Goal: Information Seeking & Learning: Learn about a topic

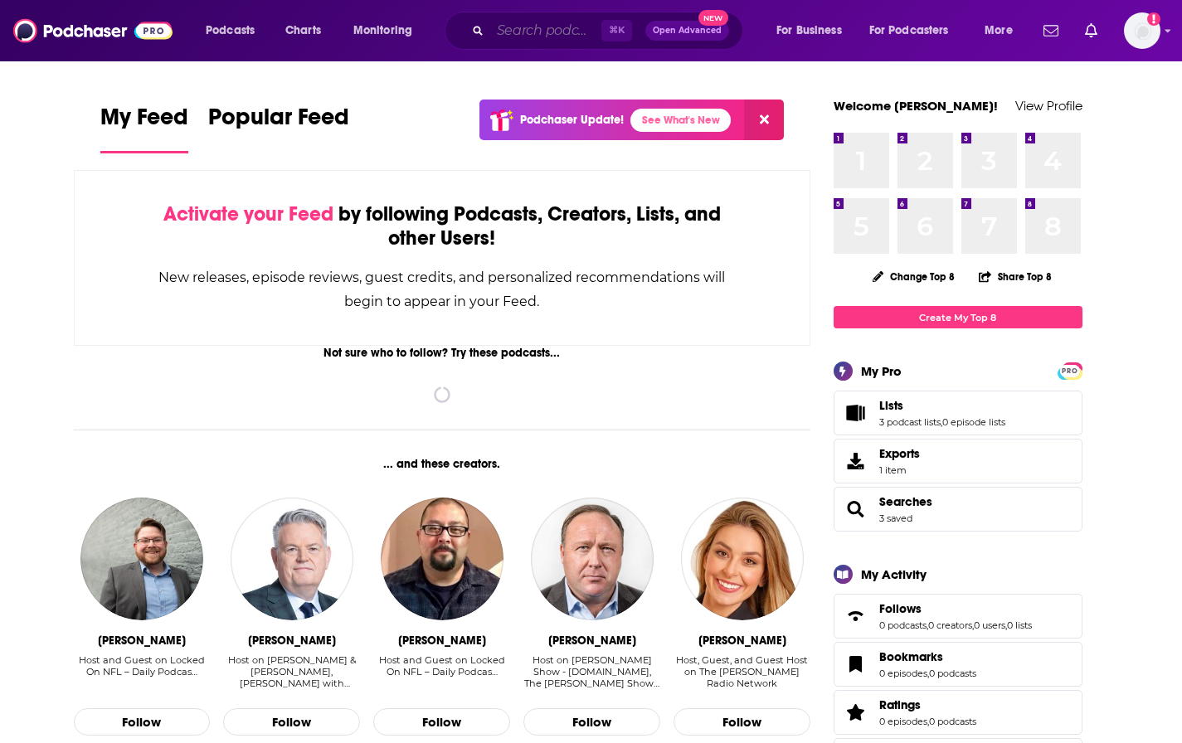
click at [546, 29] on input "Search podcasts, credits, & more..." at bounding box center [545, 30] width 111 height 27
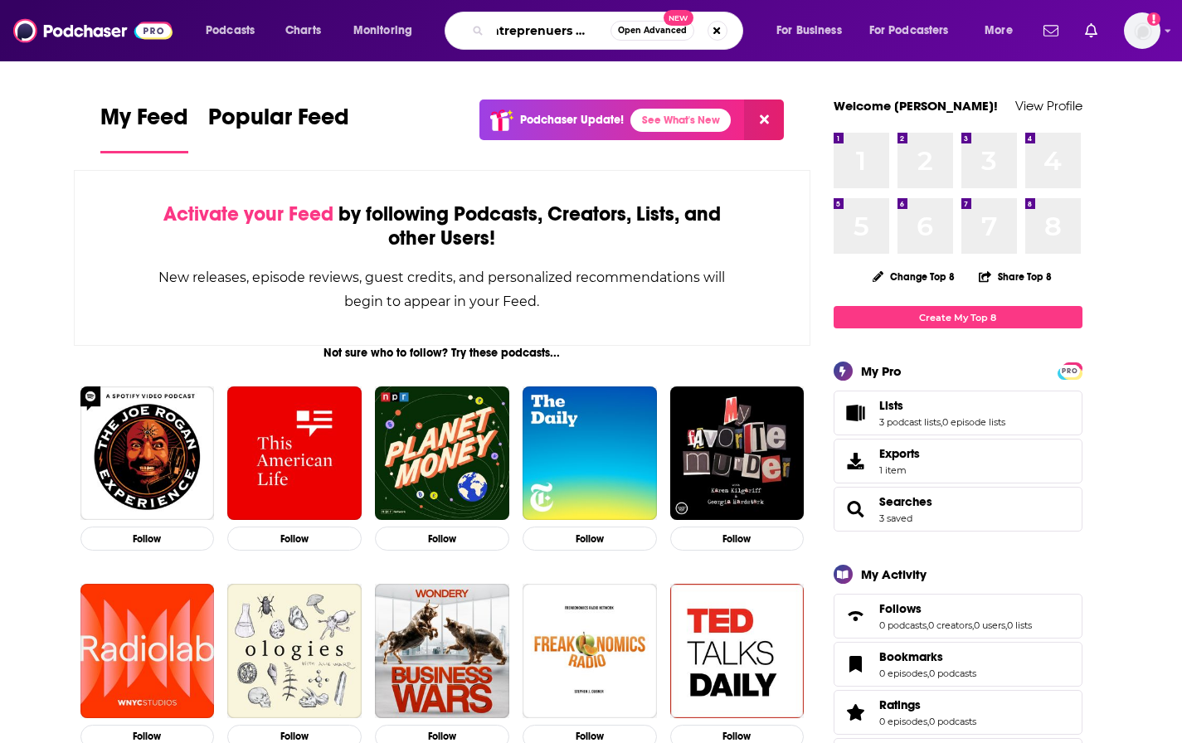
scroll to position [0, 18]
type input "entreprenuers on fire"
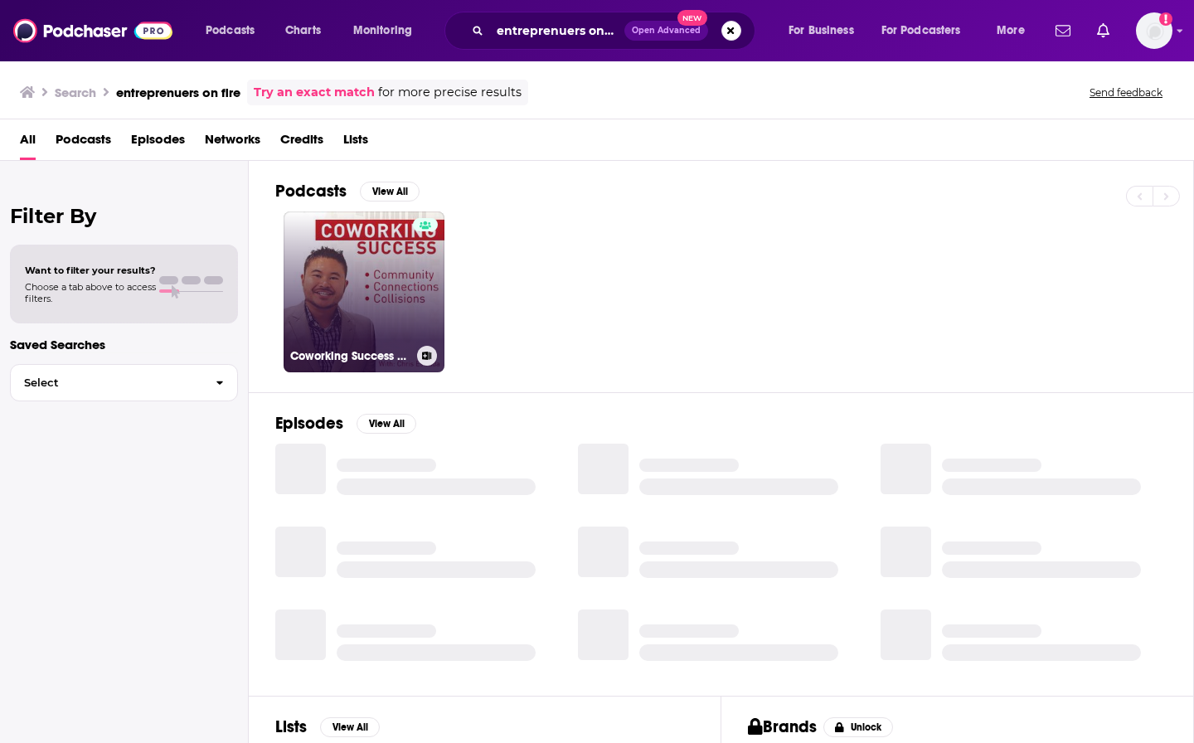
click at [365, 298] on link "Coworking Success | Be Inspired! | Weekly interviews with [DATE] successful and…" at bounding box center [364, 291] width 161 height 161
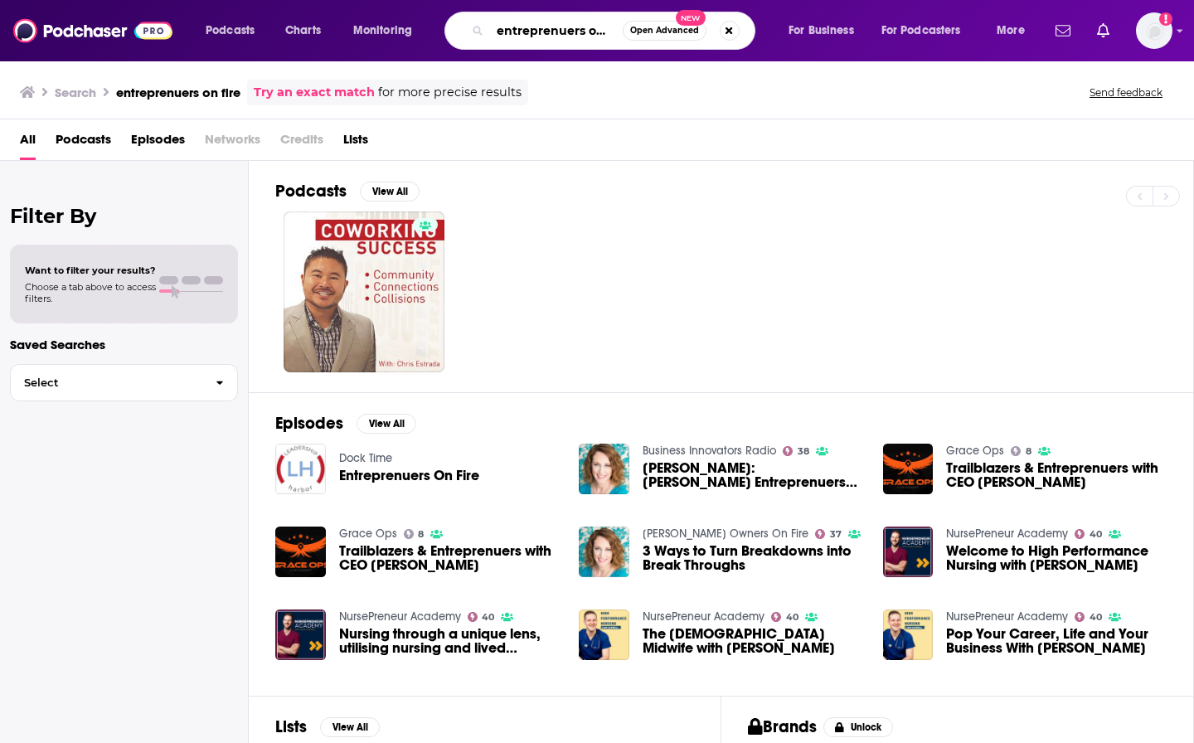
click at [552, 33] on input "entreprenuers on fire" at bounding box center [556, 30] width 133 height 27
click at [573, 31] on input "entreprenuers on fire" at bounding box center [556, 30] width 133 height 27
click at [575, 32] on input "entreprenuers on fire" at bounding box center [556, 30] width 133 height 27
type input "entrepreneurs on fire"
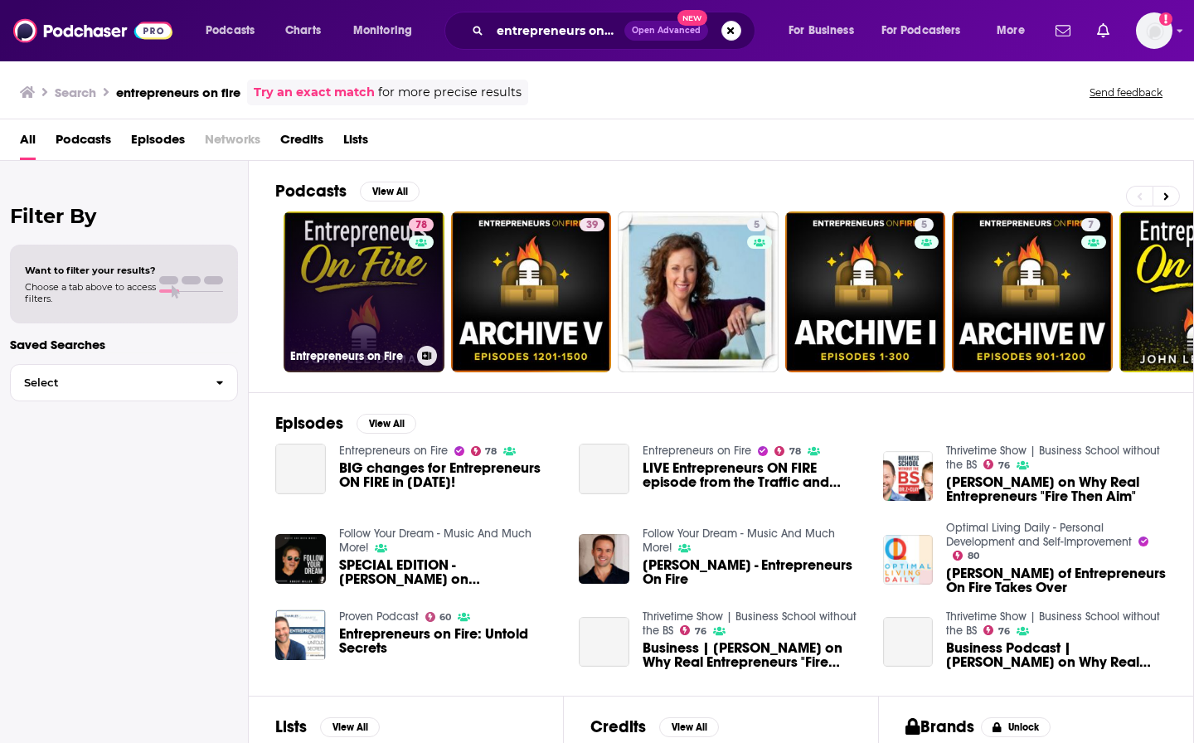
click at [320, 277] on link "78 Entrepreneurs on Fire" at bounding box center [364, 291] width 161 height 161
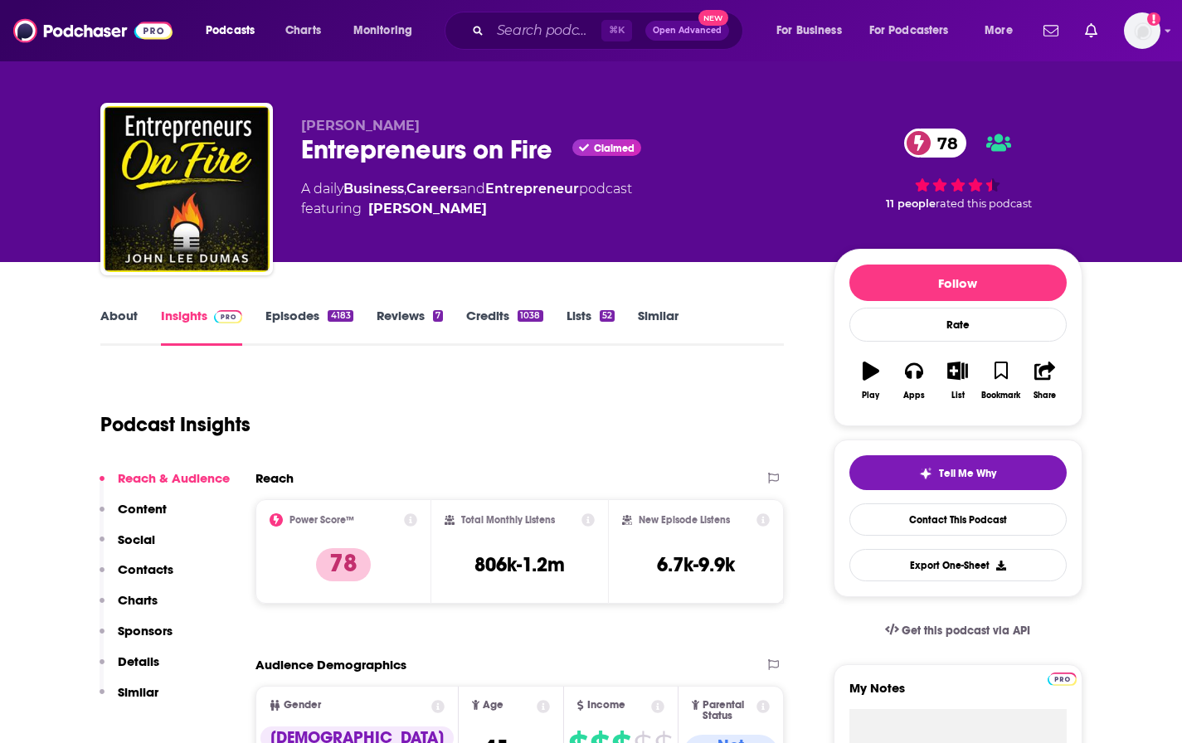
scroll to position [19, 0]
